Goal: Information Seeking & Learning: Learn about a topic

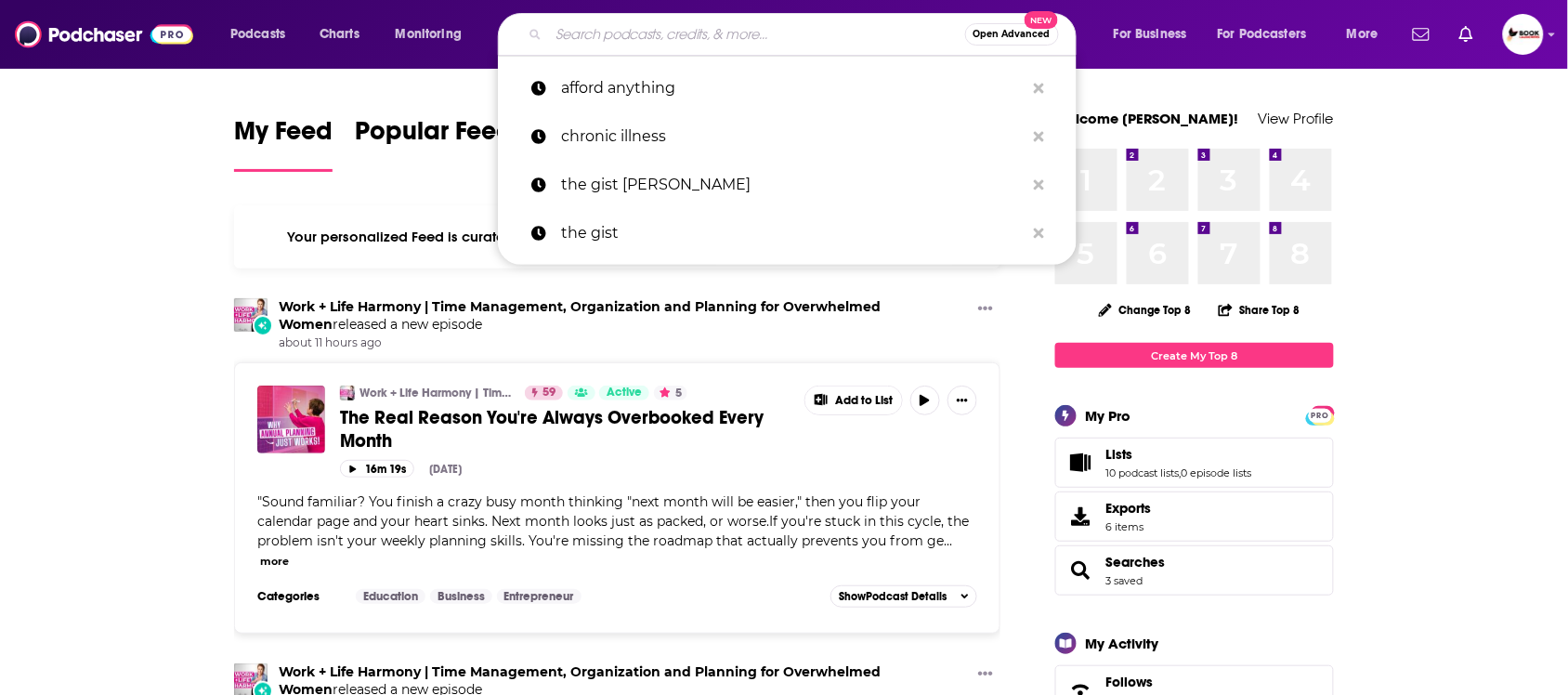
click at [783, 36] on input "Search podcasts, credits, & more..." at bounding box center [757, 34] width 416 height 30
paste input "Leadership"
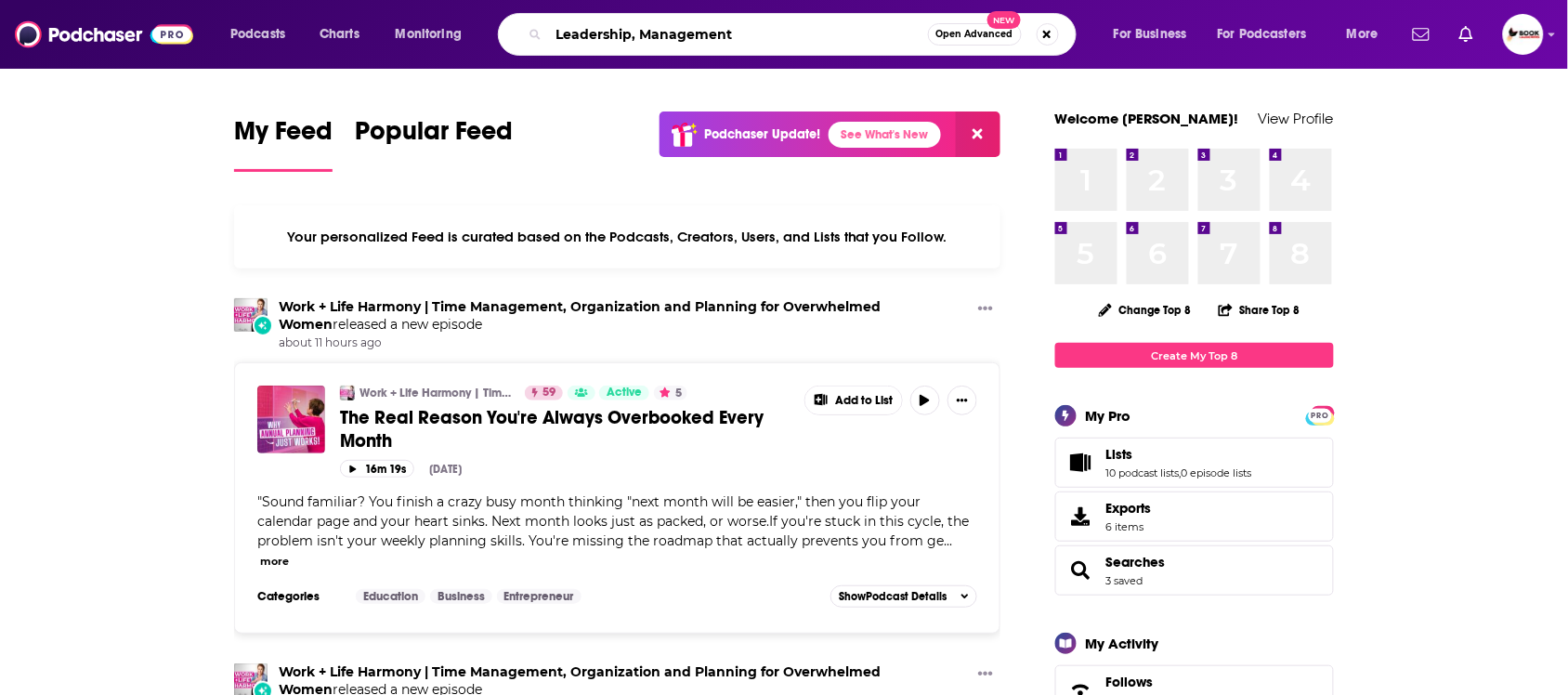
type input "Leadership, Management"
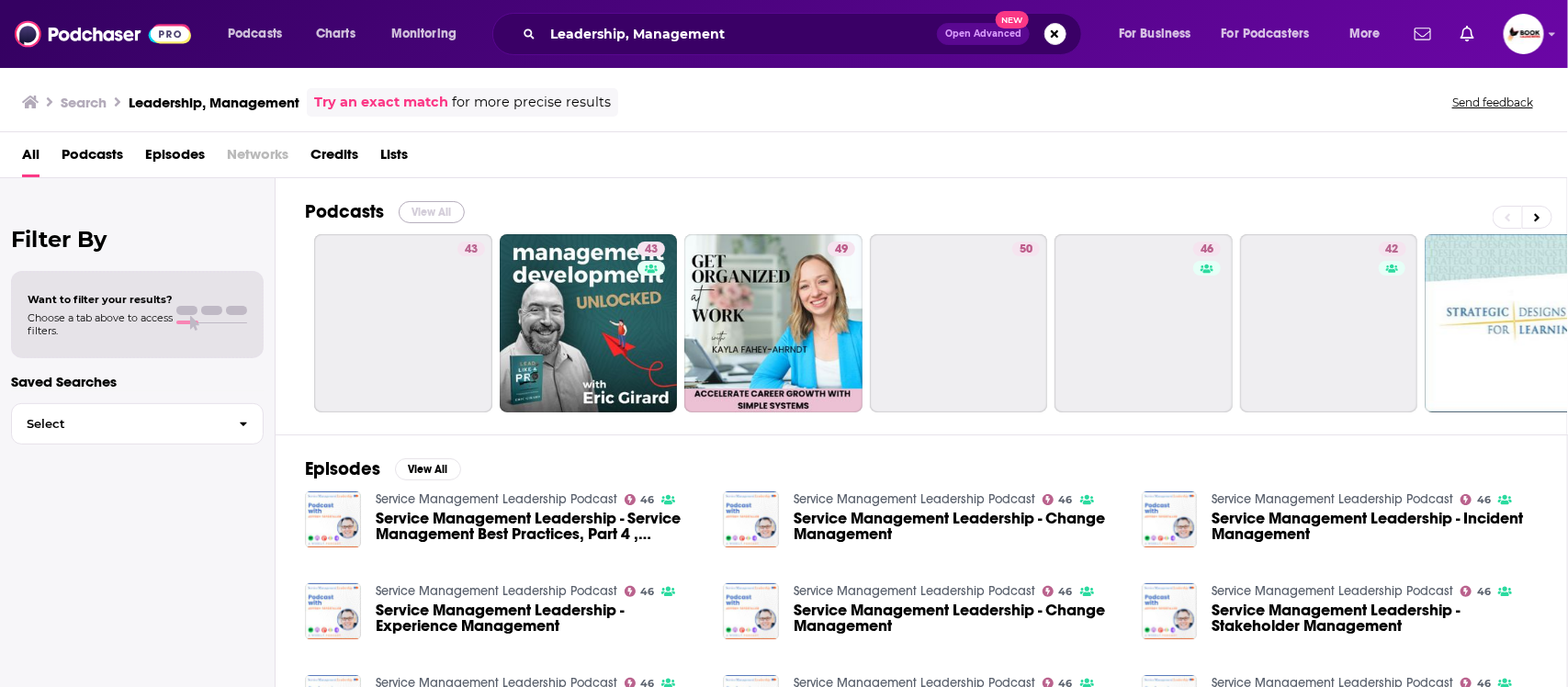
click at [429, 204] on button "View All" at bounding box center [432, 212] width 67 height 22
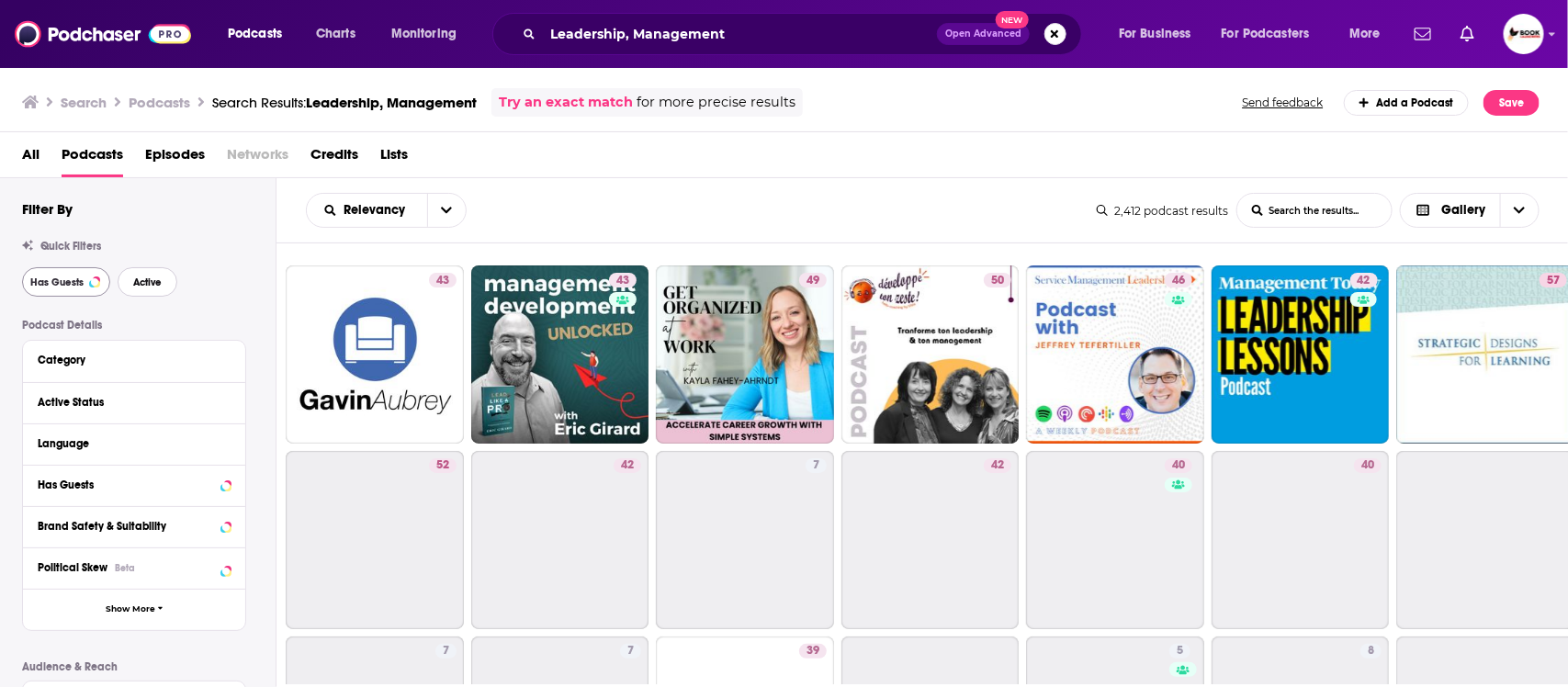
click at [147, 282] on span "Active" at bounding box center [147, 282] width 29 height 10
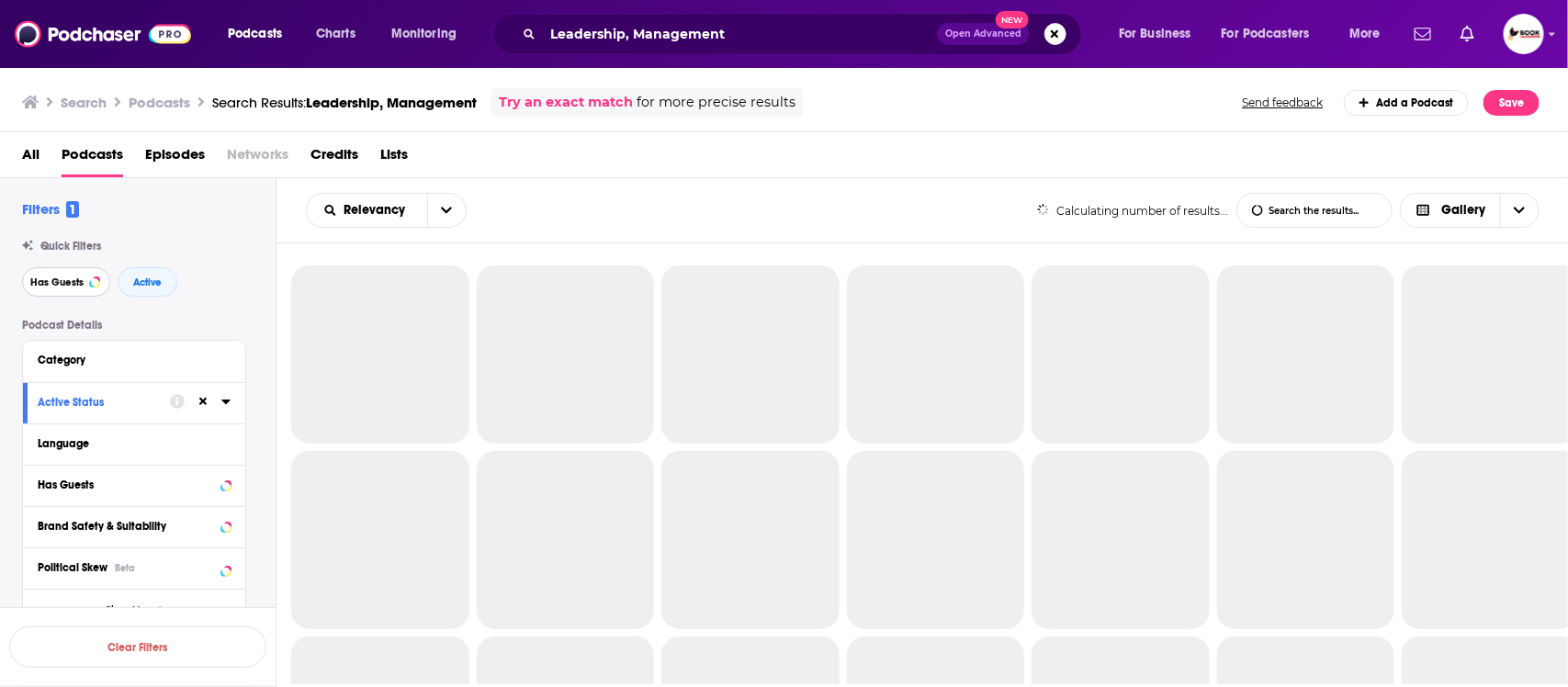
click at [62, 283] on span "Has Guests" at bounding box center [57, 282] width 53 height 10
click at [177, 283] on button "Active" at bounding box center [147, 281] width 60 height 29
click at [44, 283] on span "Has Guests" at bounding box center [57, 282] width 53 height 10
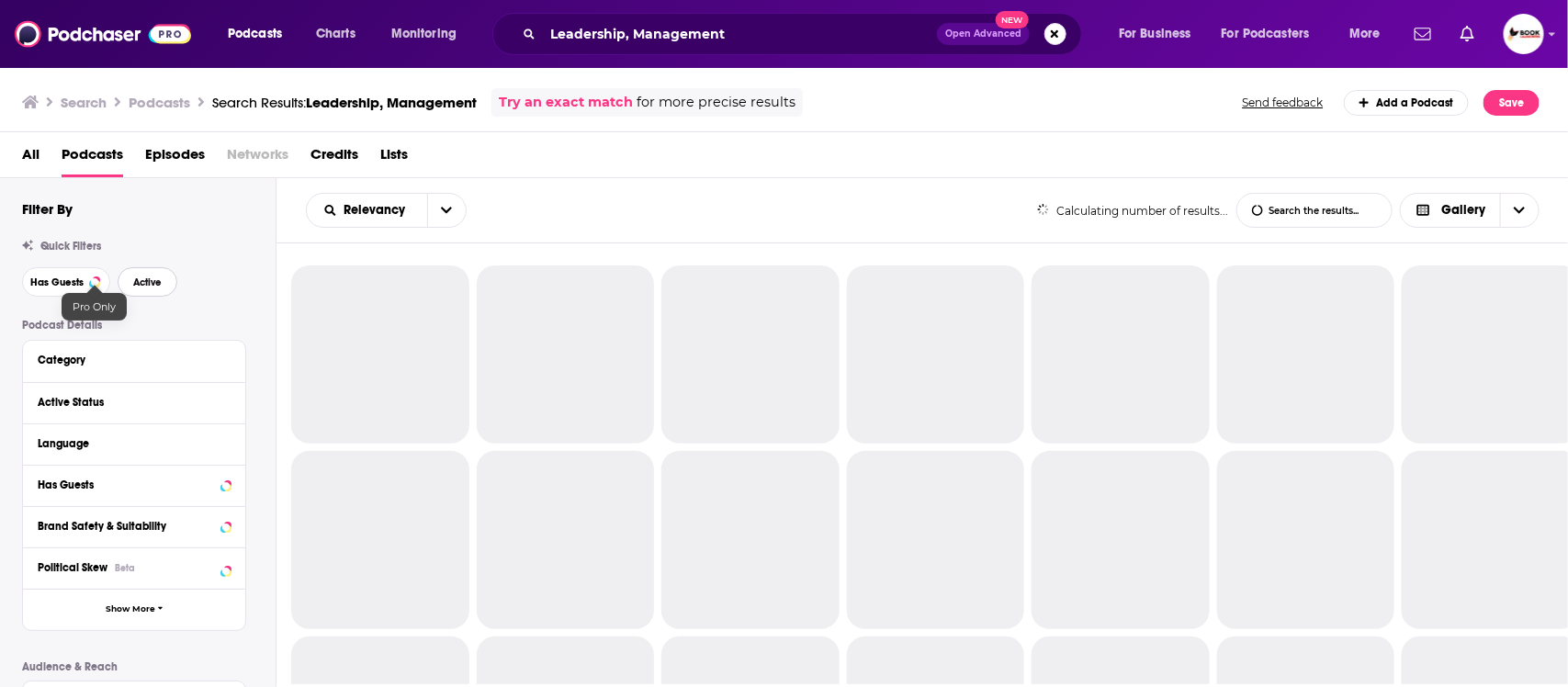
click at [145, 283] on span "Active" at bounding box center [147, 282] width 29 height 10
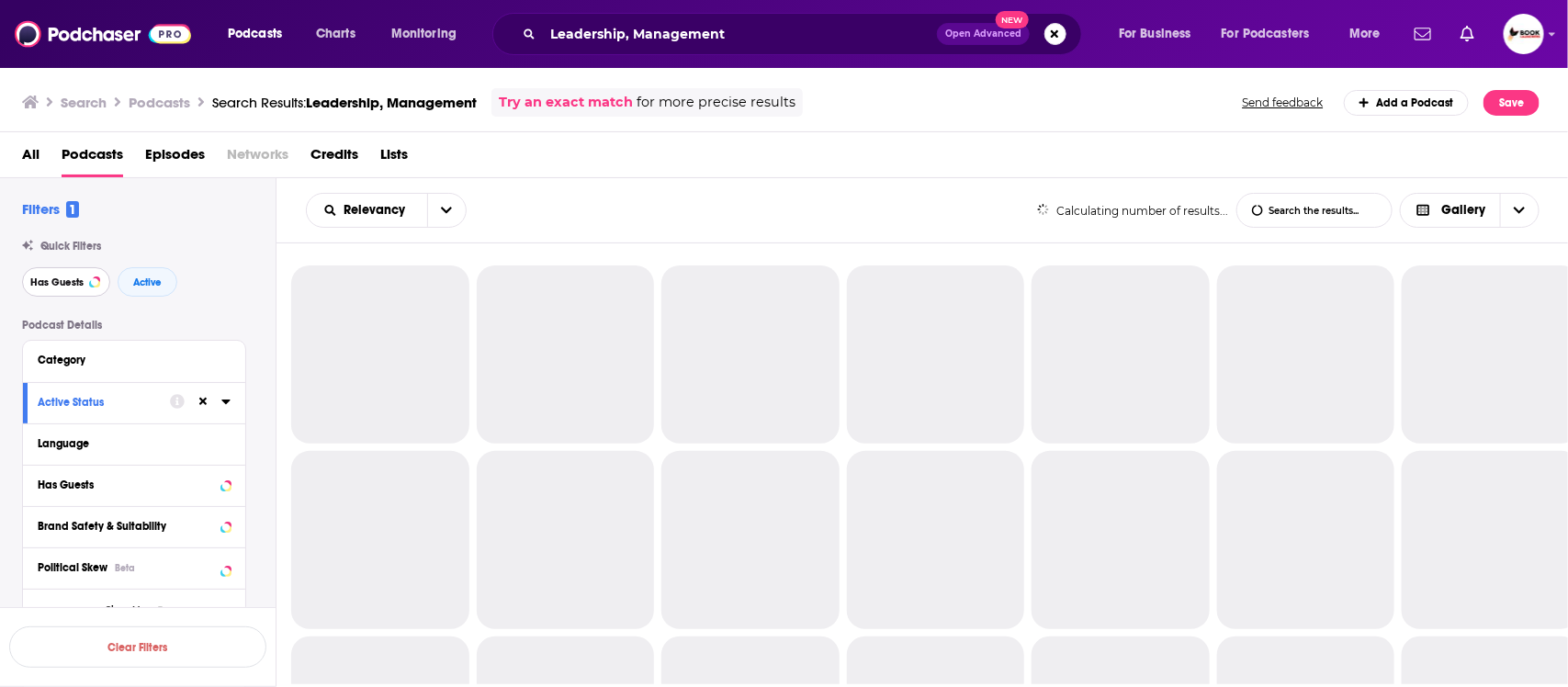
click at [41, 283] on span "Has Guests" at bounding box center [57, 282] width 53 height 10
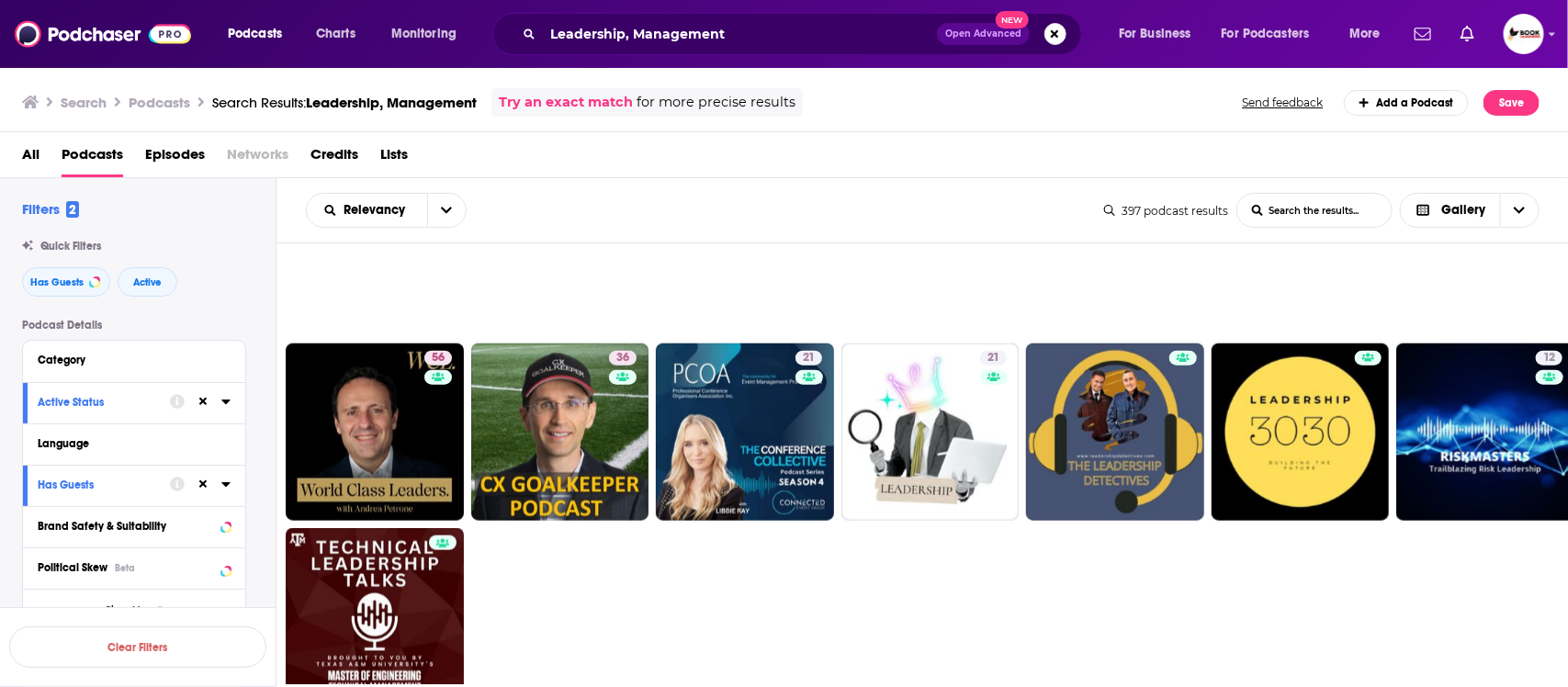
scroll to position [1147, 0]
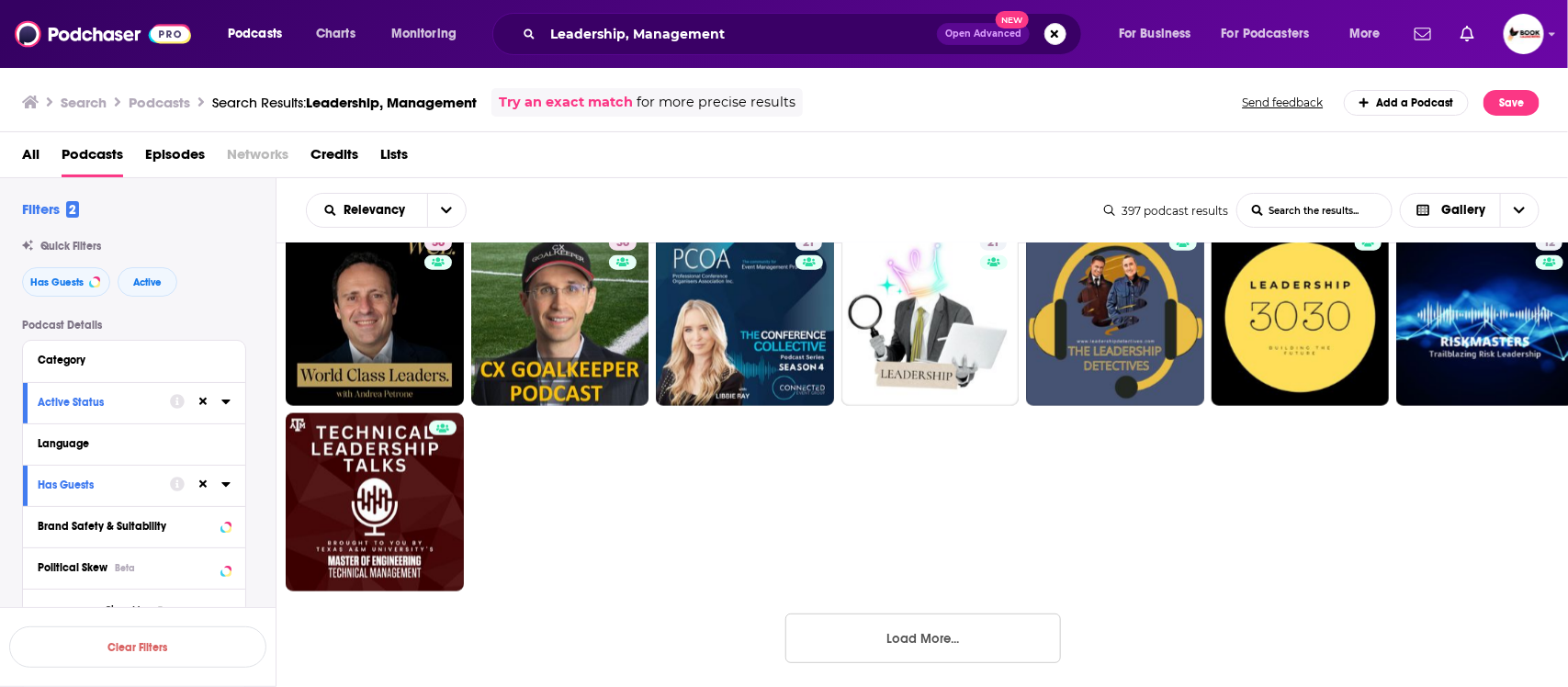
click at [943, 630] on button "Load More..." at bounding box center [923, 638] width 276 height 49
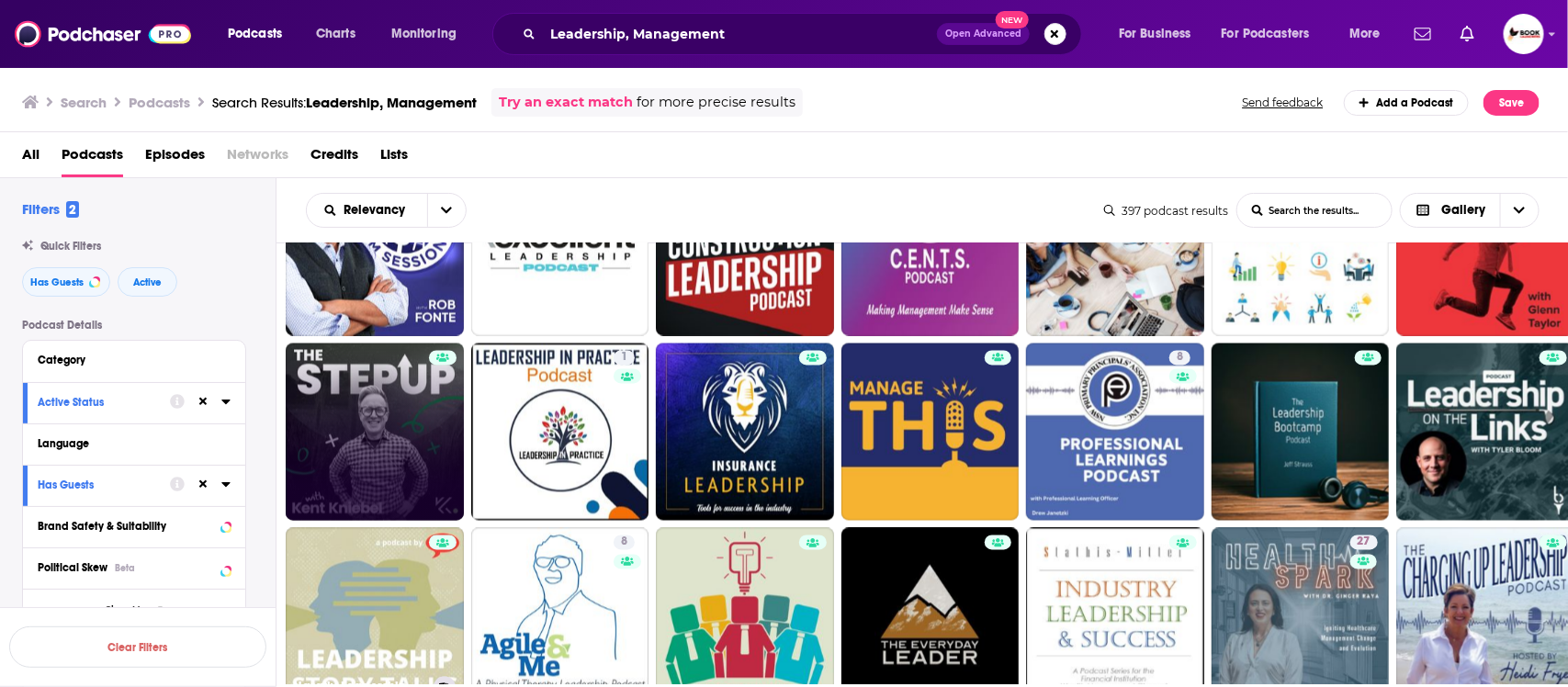
scroll to position [1721, 0]
